Goal: Information Seeking & Learning: Learn about a topic

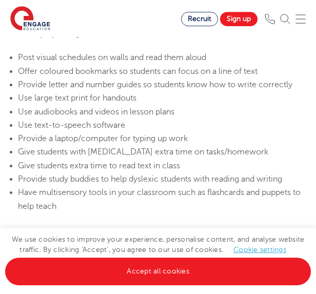
scroll to position [2740, 0]
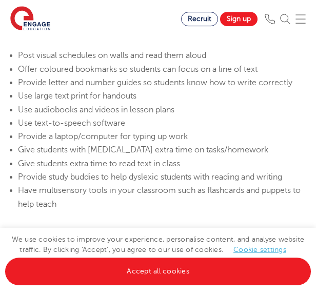
click at [245, 89] on li "Provide letter and number guides so students know how to write correctly" at bounding box center [163, 82] width 291 height 13
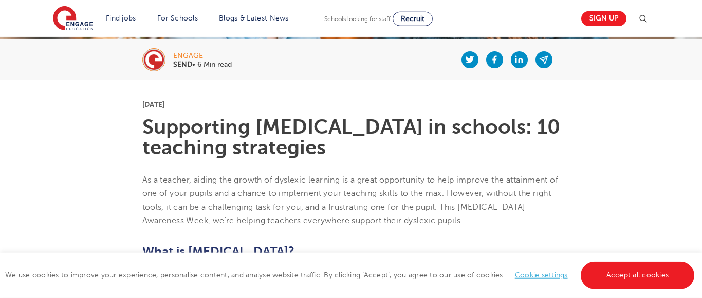
scroll to position [210, 0]
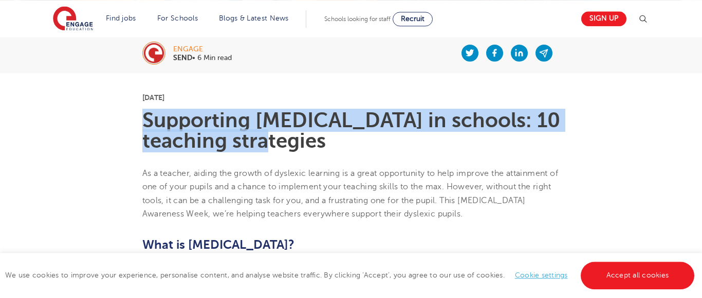
drag, startPoint x: 144, startPoint y: 118, endPoint x: 337, endPoint y: 139, distance: 193.7
click at [337, 139] on h1 "Supporting [MEDICAL_DATA] in schools: 10 teaching strategies" at bounding box center [351, 130] width 418 height 41
copy h1 "Supporting [MEDICAL_DATA] in schools: 10 teaching strategies"
